Goal: Find specific page/section: Find specific page/section

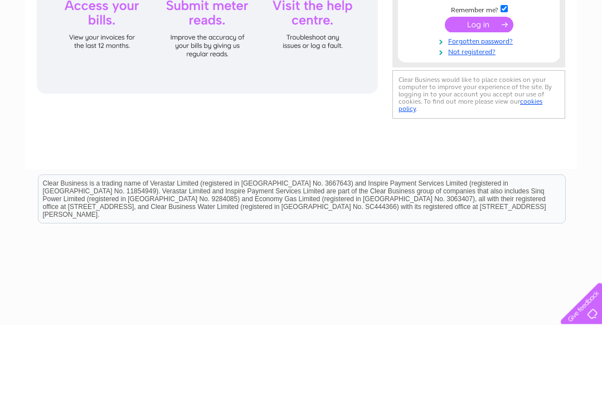
type input "[EMAIL_ADDRESS][DOMAIN_NAME]"
click at [479, 86] on input "submit" at bounding box center [479, 94] width 69 height 16
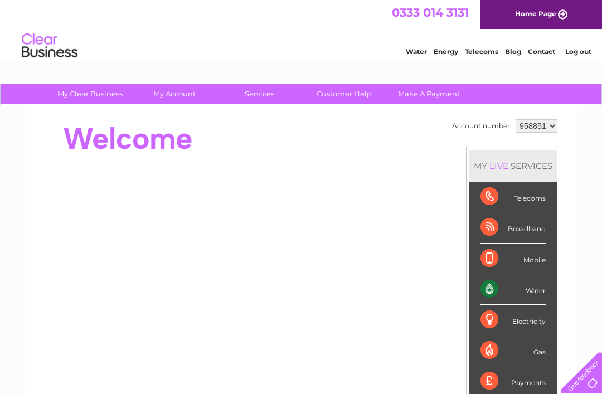
click at [542, 56] on link "Contact" at bounding box center [541, 51] width 27 height 8
click at [545, 126] on select "958851" at bounding box center [537, 125] width 42 height 13
click at [543, 130] on select "958851" at bounding box center [537, 125] width 42 height 13
click at [479, 133] on td "Account number" at bounding box center [482, 126] width 64 height 19
click at [558, 127] on select "958851" at bounding box center [537, 125] width 42 height 13
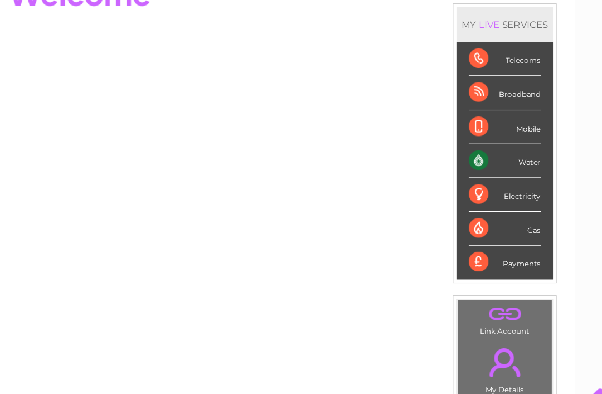
scroll to position [142, 0]
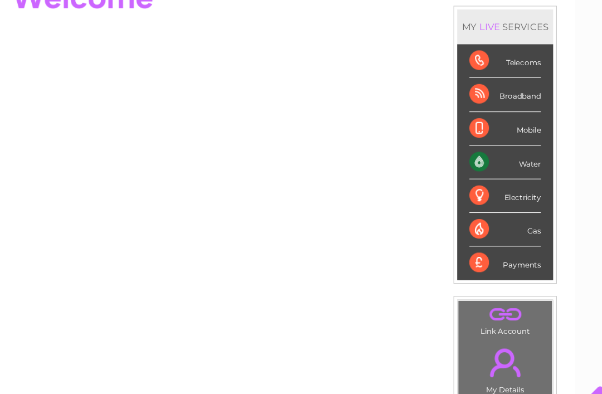
click at [481, 148] on div "Water" at bounding box center [513, 148] width 65 height 31
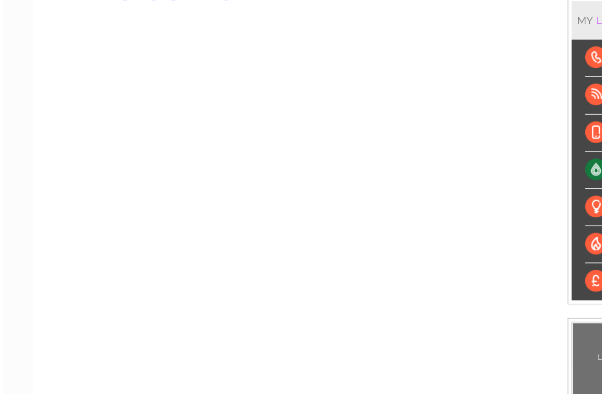
scroll to position [128, 0]
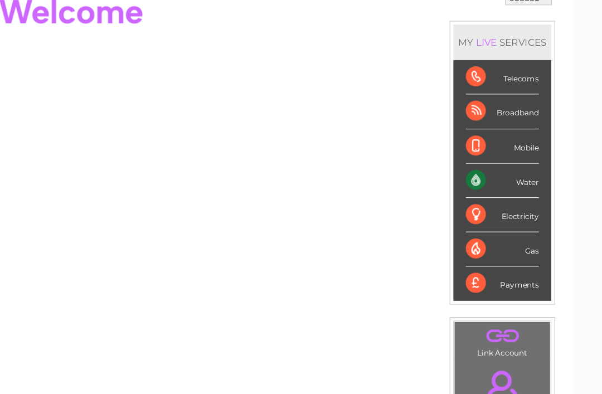
click at [481, 165] on div "Water" at bounding box center [513, 161] width 65 height 31
click at [481, 167] on div "Water" at bounding box center [513, 161] width 65 height 31
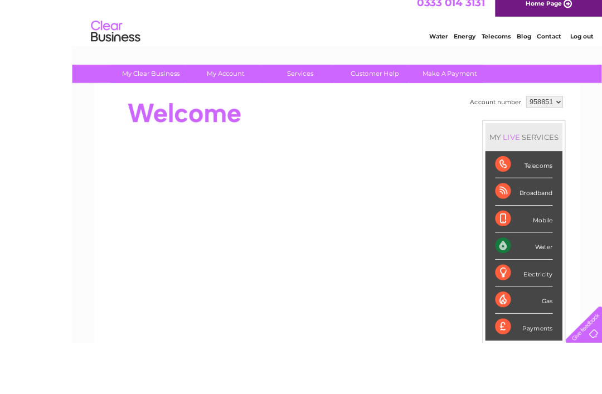
scroll to position [75, 0]
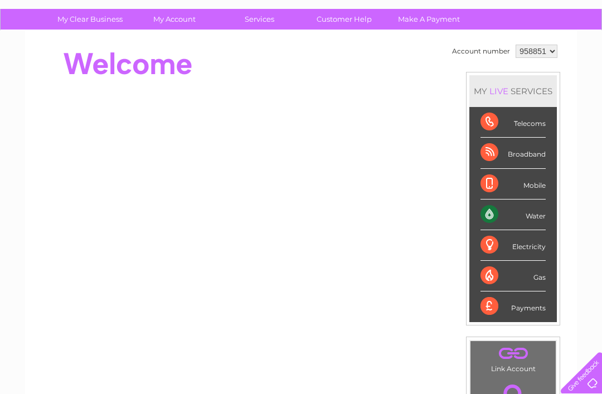
click at [527, 220] on div "Water" at bounding box center [513, 215] width 65 height 31
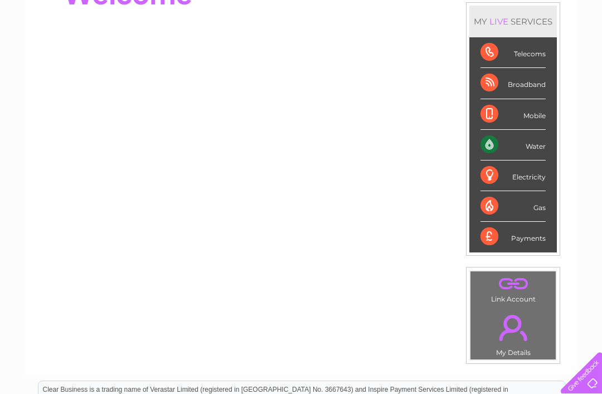
scroll to position [147, 0]
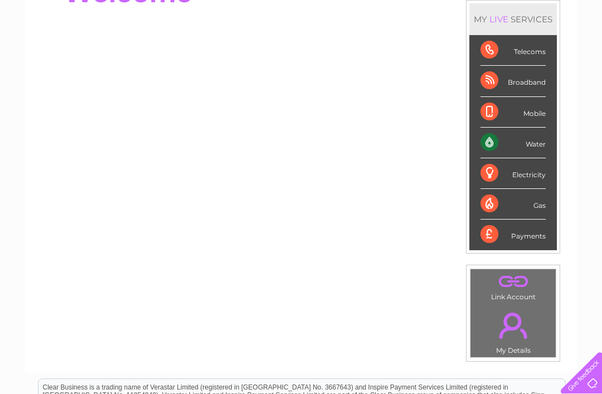
click at [588, 394] on div at bounding box center [580, 371] width 46 height 46
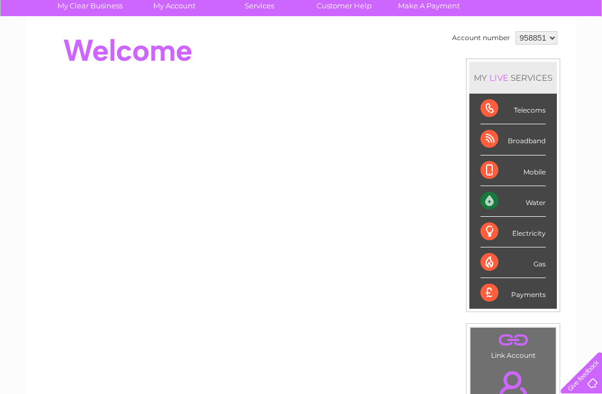
scroll to position [100, 0]
